Goal: Task Accomplishment & Management: Manage account settings

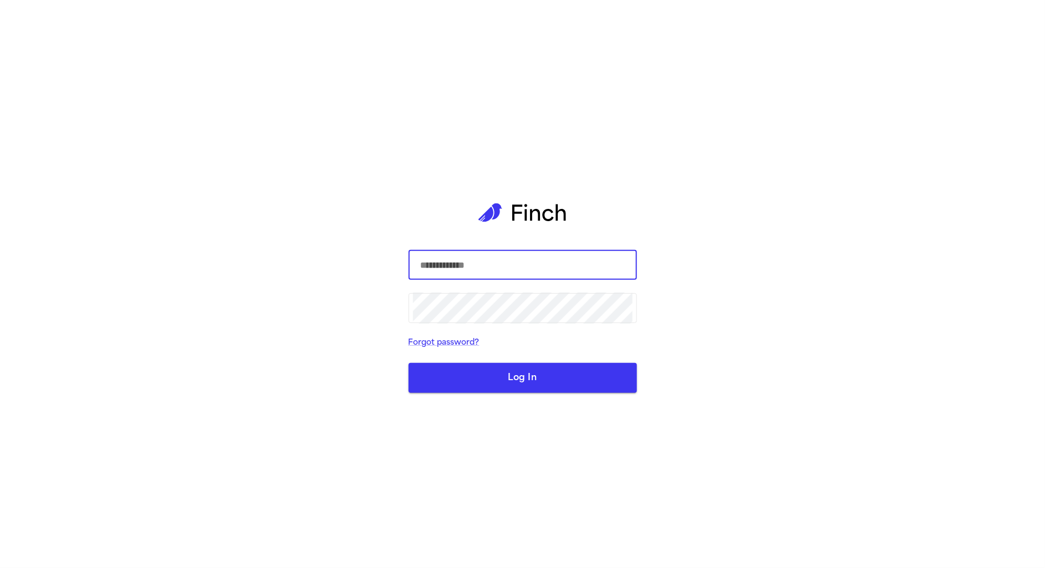
type input "**********"
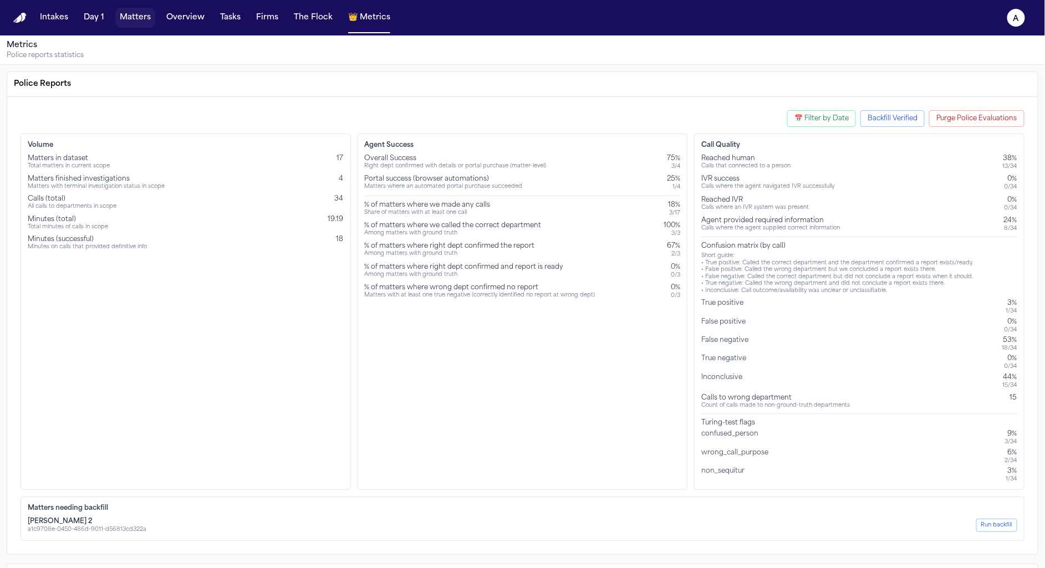
click at [145, 24] on button "Matters" at bounding box center [135, 18] width 40 height 20
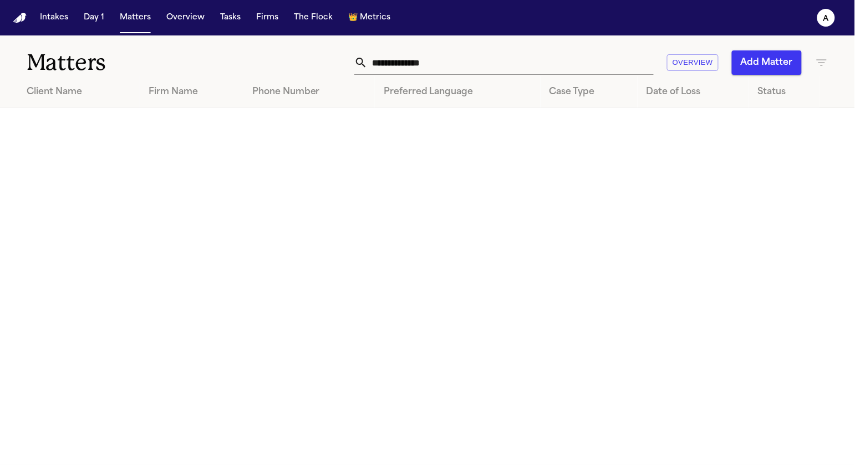
click at [411, 190] on main "Matters Overview Add Matter Client Name Firm Name Phone Number Preferred Langua…" at bounding box center [427, 250] width 855 height 430
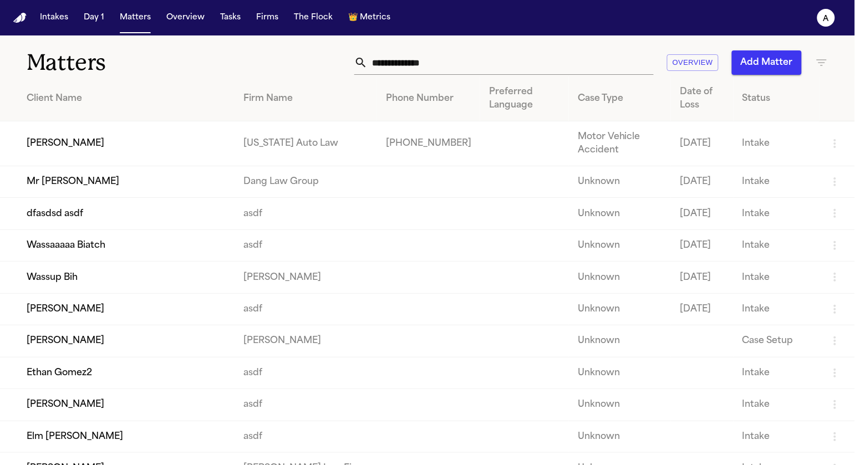
click at [81, 150] on td "[PERSON_NAME]" at bounding box center [117, 143] width 235 height 45
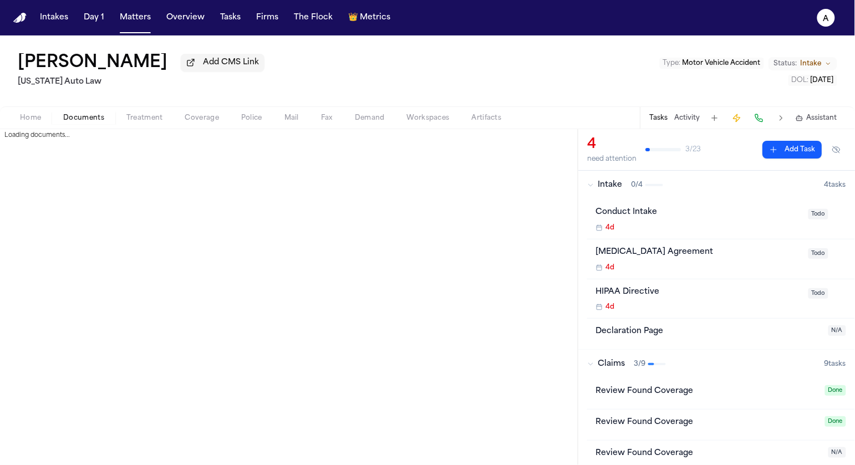
click at [67, 120] on span "Documents" at bounding box center [83, 118] width 41 height 9
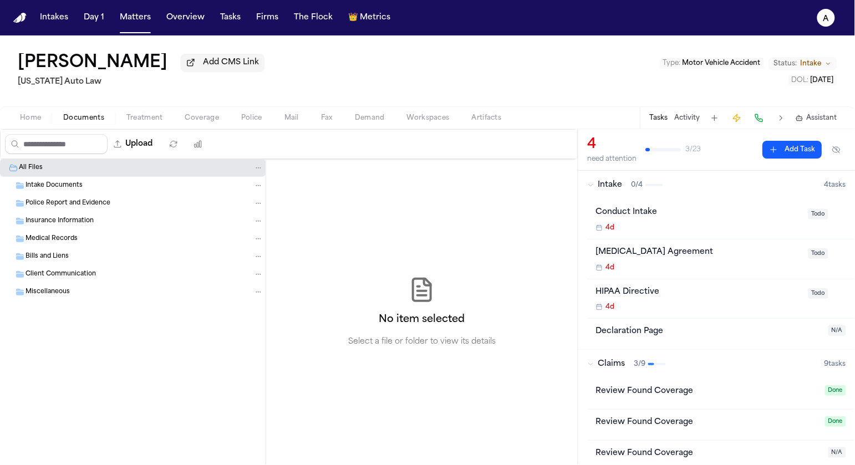
click at [376, 128] on div "Home Documents Treatment Coverage Police Mail Fax Demand Workspaces Artifacts T…" at bounding box center [427, 117] width 855 height 22
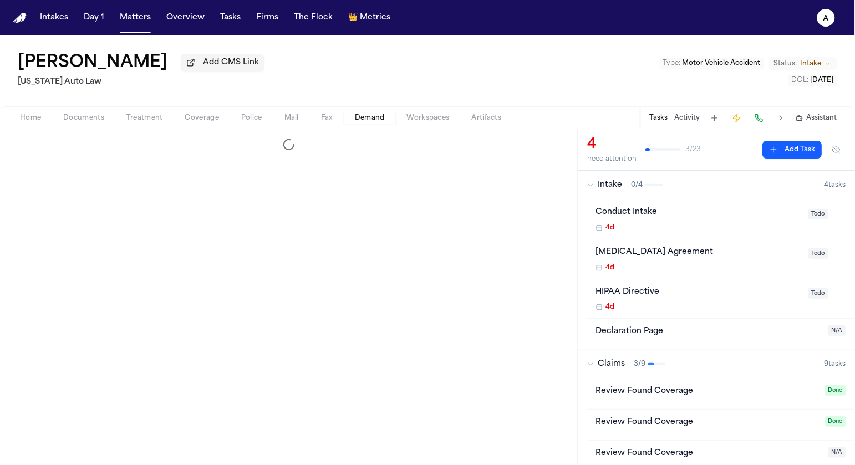
drag, startPoint x: 374, startPoint y: 125, endPoint x: 322, endPoint y: 143, distance: 55.1
click at [374, 125] on button "Demand" at bounding box center [370, 117] width 52 height 13
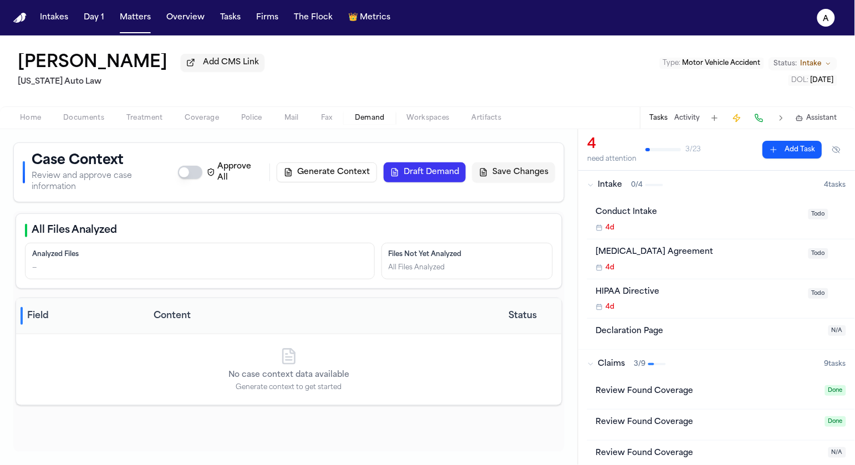
click at [421, 119] on span "Workspaces" at bounding box center [428, 118] width 43 height 9
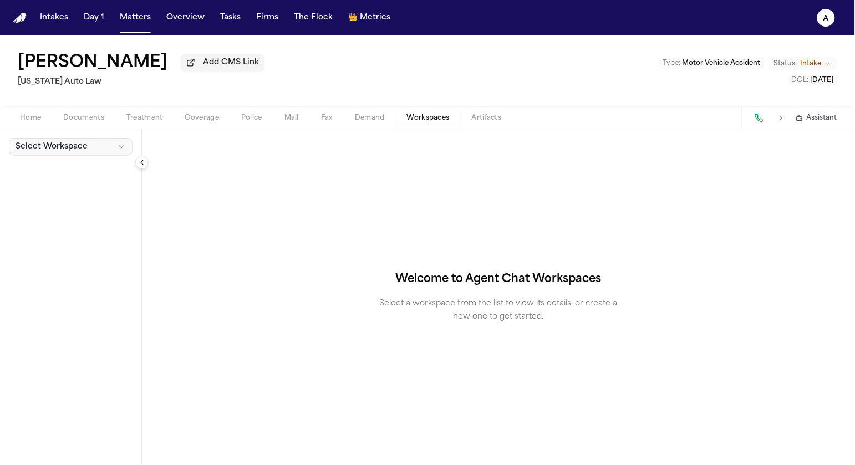
click at [97, 146] on button "Select Workspace" at bounding box center [71, 147] width 124 height 18
click at [86, 167] on button "+ Create New Workspace" at bounding box center [71, 175] width 131 height 20
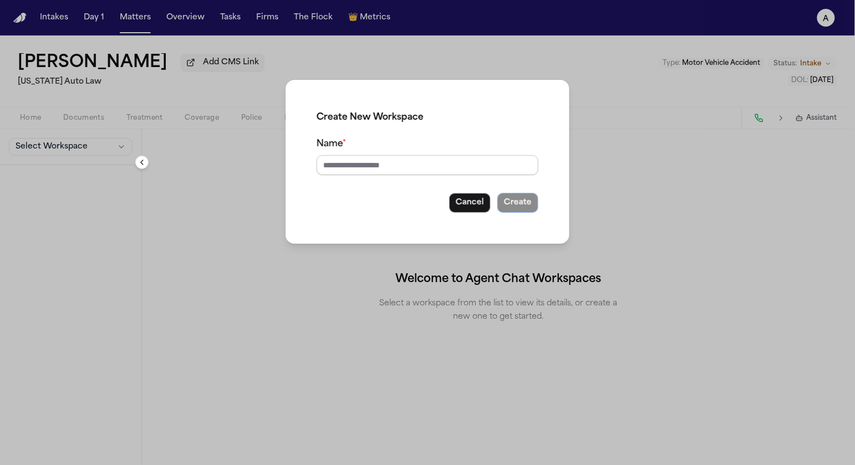
click at [339, 157] on input "Name *" at bounding box center [428, 165] width 222 height 20
type input "****"
click at [530, 198] on button "Create" at bounding box center [517, 203] width 41 height 20
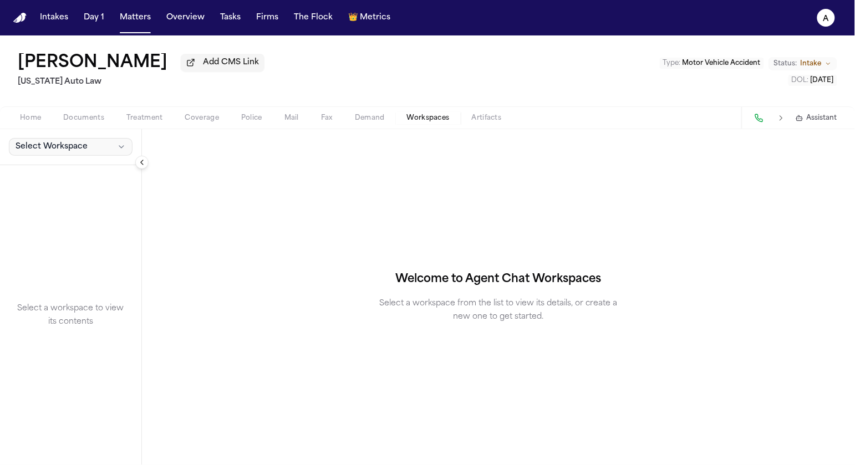
click at [97, 148] on button "Select Workspace" at bounding box center [71, 147] width 124 height 18
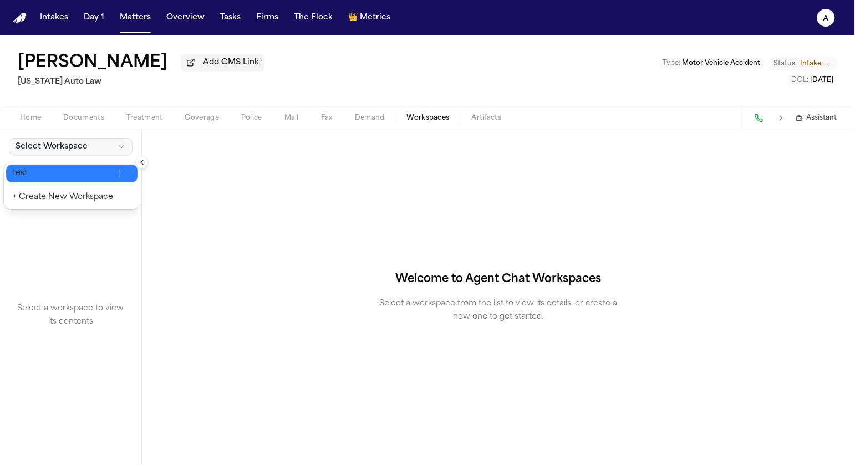
click at [61, 169] on span "test" at bounding box center [63, 173] width 100 height 11
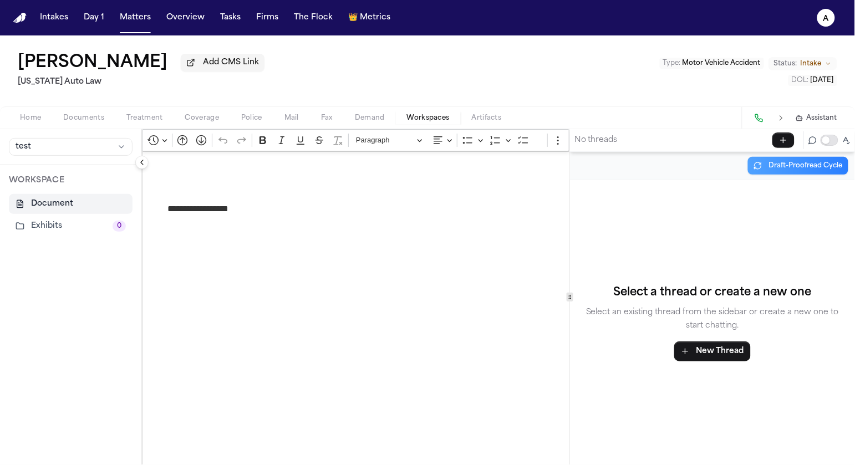
click at [60, 222] on button "Exhibits 0" at bounding box center [71, 226] width 124 height 20
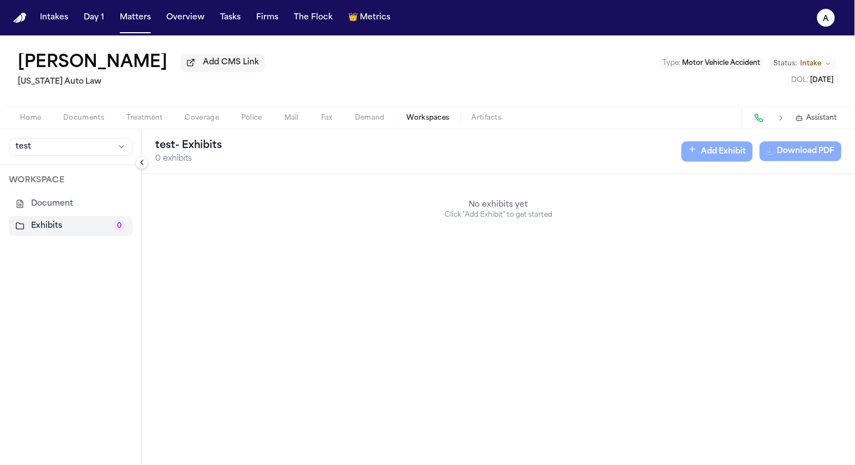
click at [82, 122] on span "Documents" at bounding box center [83, 118] width 41 height 9
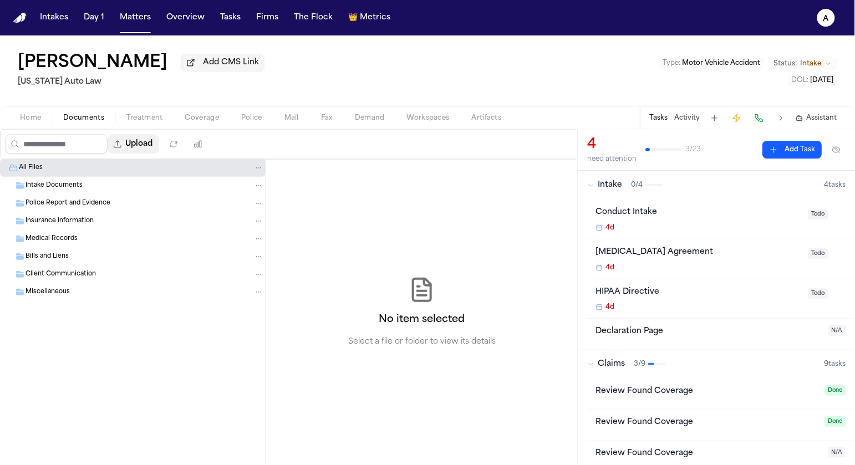
click at [128, 140] on button "Upload" at bounding box center [134, 144] width 52 height 20
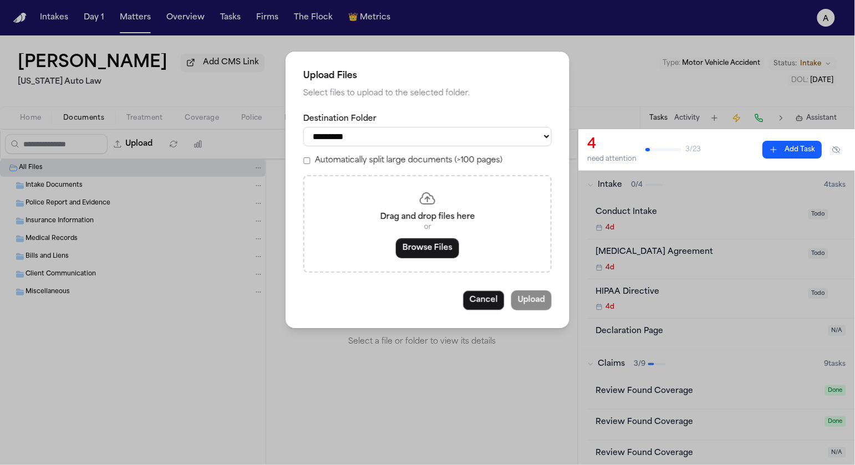
drag, startPoint x: 430, startPoint y: 242, endPoint x: 429, endPoint y: 248, distance: 6.2
click at [430, 242] on div "Drag and drop files here or Browse Files" at bounding box center [427, 224] width 248 height 98
click at [428, 251] on button "Browse Files" at bounding box center [427, 248] width 63 height 20
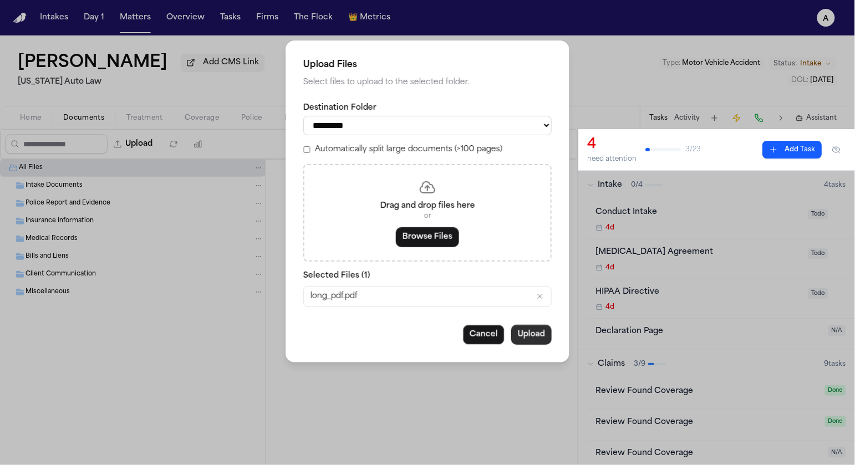
click at [525, 335] on button "Upload" at bounding box center [531, 335] width 40 height 20
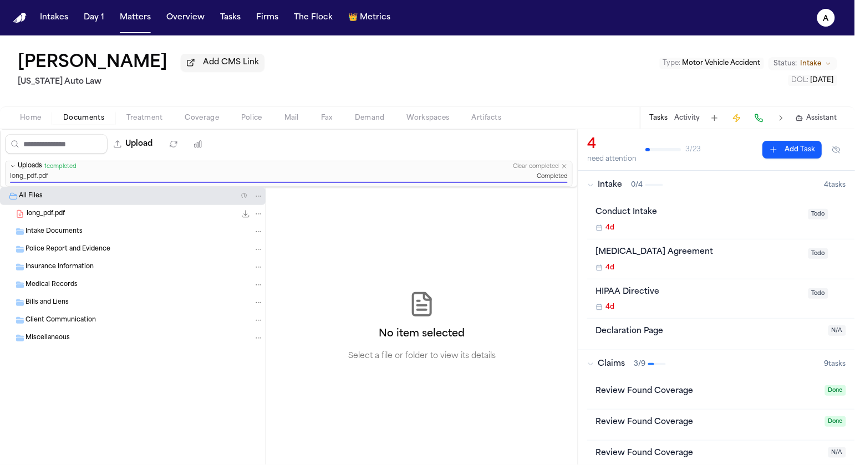
click at [424, 121] on span "Workspaces" at bounding box center [428, 118] width 43 height 9
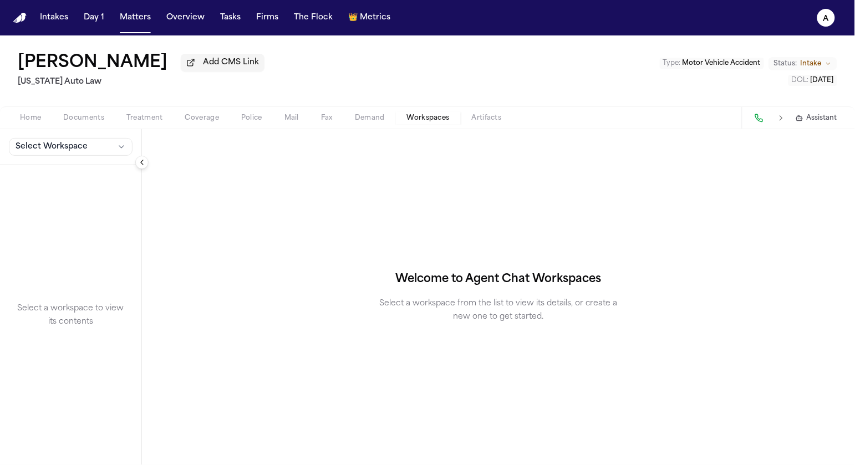
click at [66, 149] on span "Select Workspace" at bounding box center [52, 146] width 72 height 11
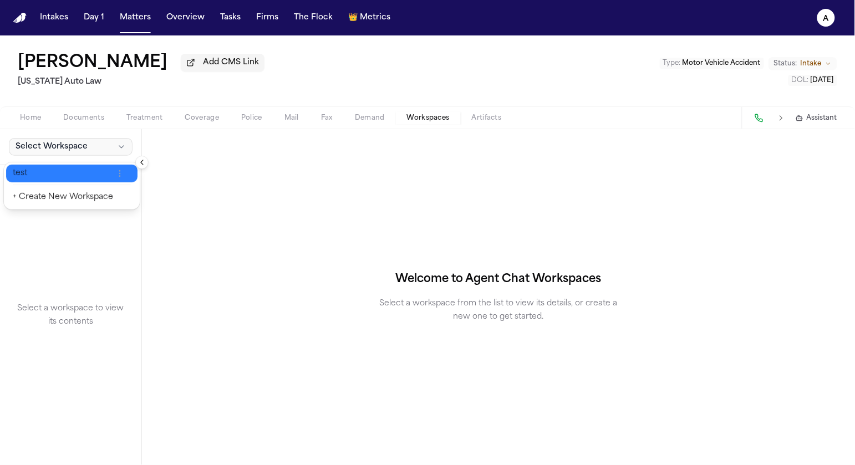
click at [59, 167] on button "test" at bounding box center [71, 174] width 131 height 18
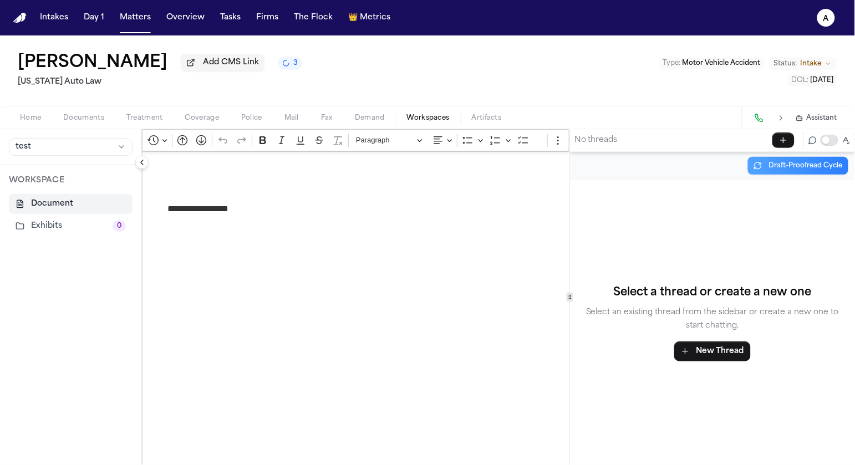
click at [39, 236] on button "Exhibits 0" at bounding box center [71, 226] width 124 height 20
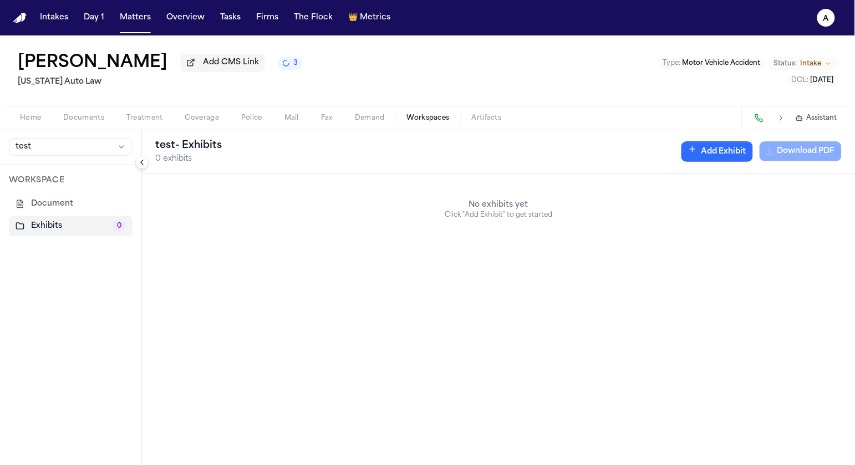
click at [710, 151] on button "Add Exhibit" at bounding box center [717, 151] width 72 height 21
click at [504, 205] on input "Document" at bounding box center [488, 207] width 104 height 20
click at [541, 202] on button "button" at bounding box center [532, 208] width 18 height 23
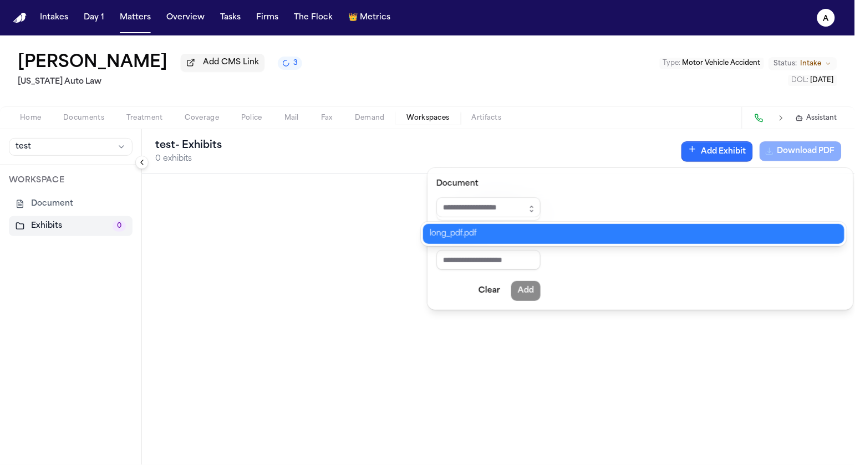
type input "**********"
click at [520, 465] on div "**********" at bounding box center [427, 465] width 855 height 0
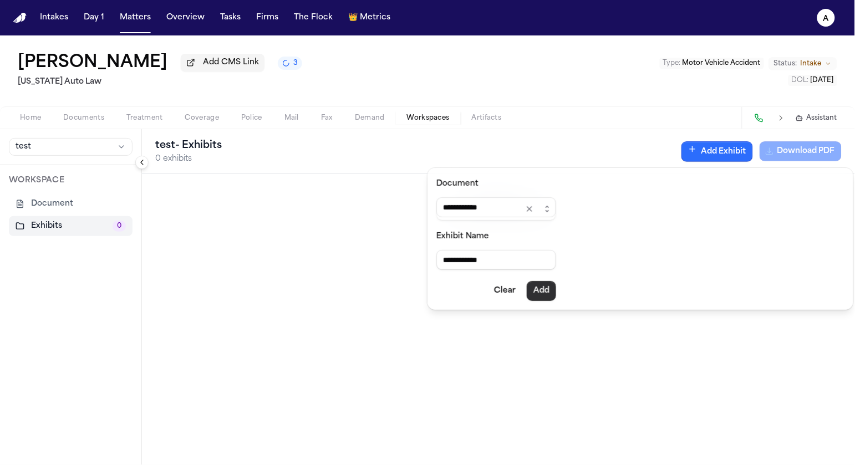
click at [550, 292] on button "Add" at bounding box center [541, 291] width 29 height 20
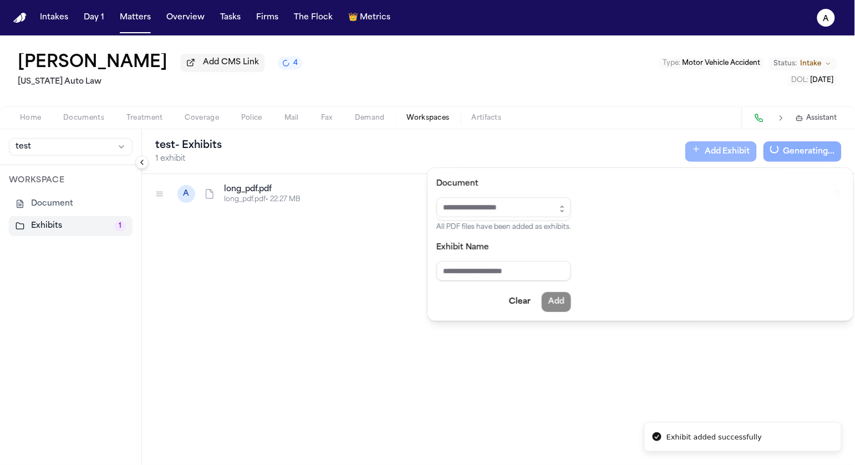
click at [348, 267] on div "test - Exhibits 1 exhibit Add Exhibit Generating... A long_pdf.pdf long_pdf.pdf…" at bounding box center [498, 297] width 713 height 336
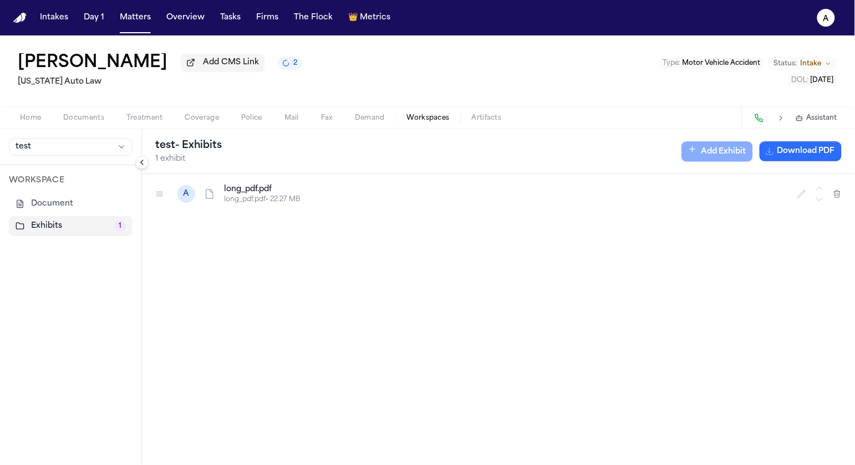
click at [803, 156] on button "Download PDF" at bounding box center [801, 151] width 82 height 20
